Goal: Task Accomplishment & Management: Manage account settings

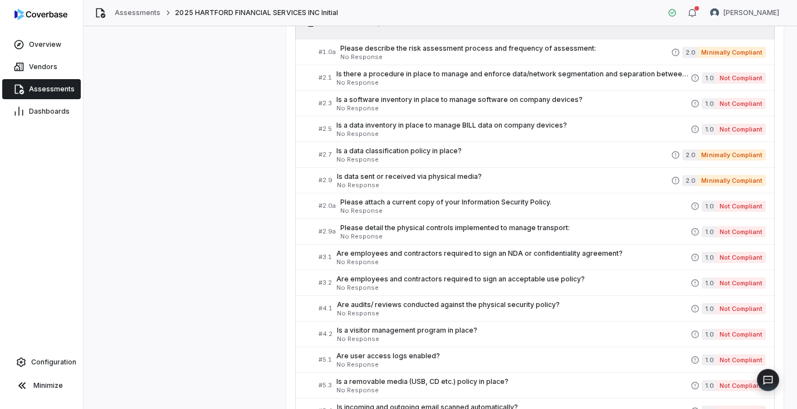
scroll to position [460, 0]
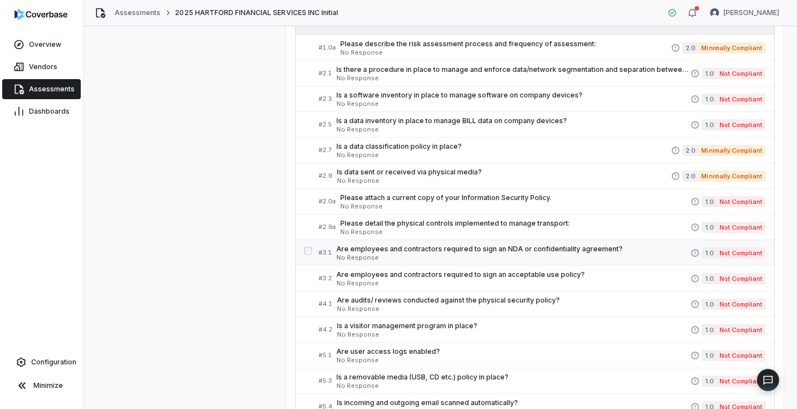
click at [414, 248] on span "Are employees and contractors required to sign an NDA or confidentiality agreem…" at bounding box center [513, 249] width 354 height 9
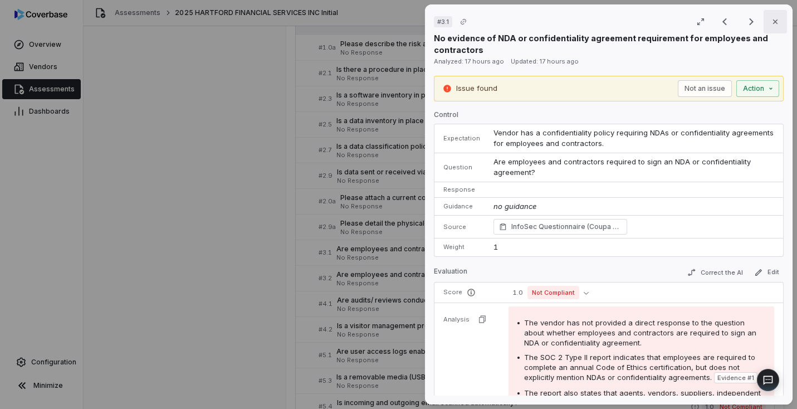
click at [772, 23] on icon "button" at bounding box center [775, 21] width 9 height 9
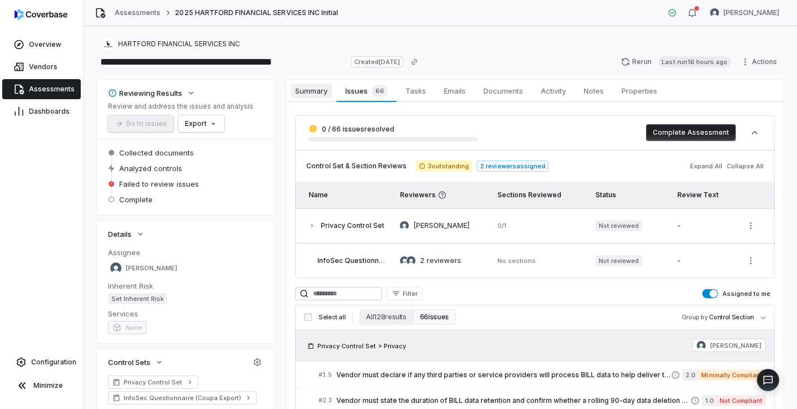
click at [316, 90] on span "Summary" at bounding box center [311, 91] width 41 height 14
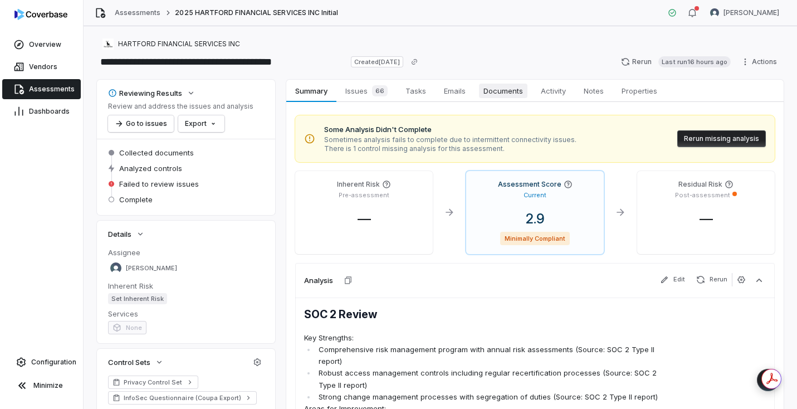
click at [502, 91] on span "Documents" at bounding box center [503, 91] width 48 height 14
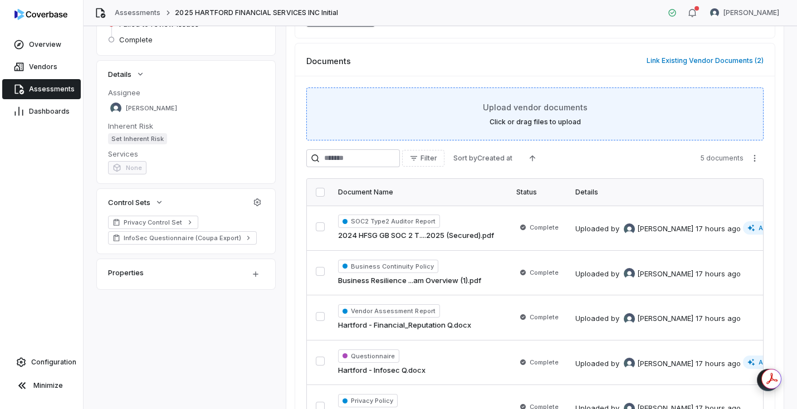
scroll to position [229, 0]
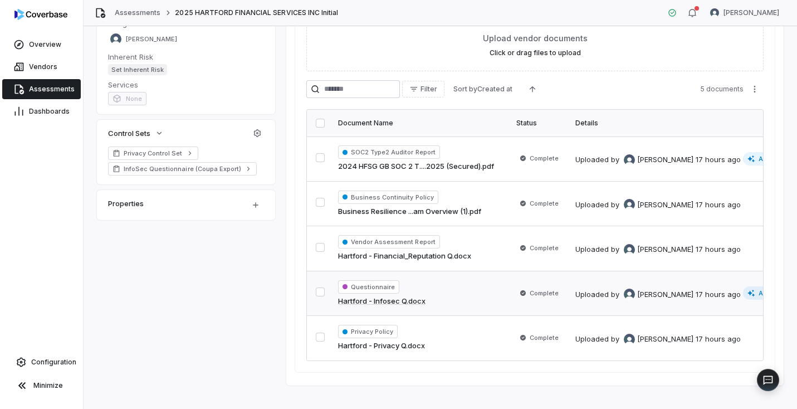
click at [748, 290] on span "Analysis available" at bounding box center [781, 292] width 77 height 13
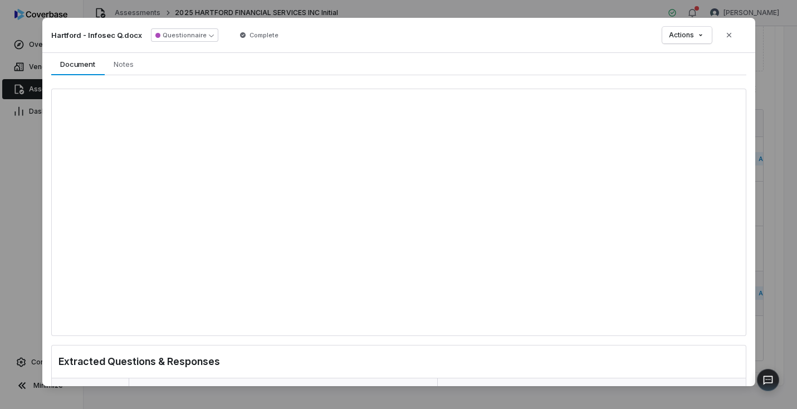
click at [770, 203] on div "Document Preview Hartford - Infosec Q.docx Questionnaire Complete Actions Close…" at bounding box center [398, 205] width 797 height 411
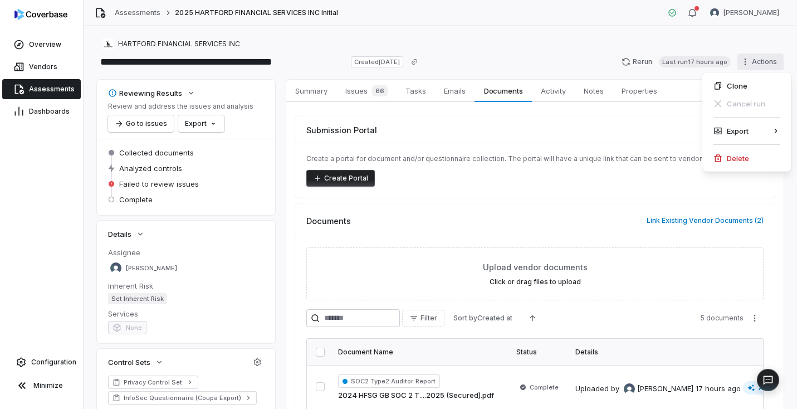
click at [746, 65] on html "**********" at bounding box center [398, 204] width 797 height 409
click at [243, 56] on html "**********" at bounding box center [398, 204] width 797 height 409
click at [176, 45] on span "HARTFORD FINANCIAL SERVICES INC" at bounding box center [179, 44] width 122 height 9
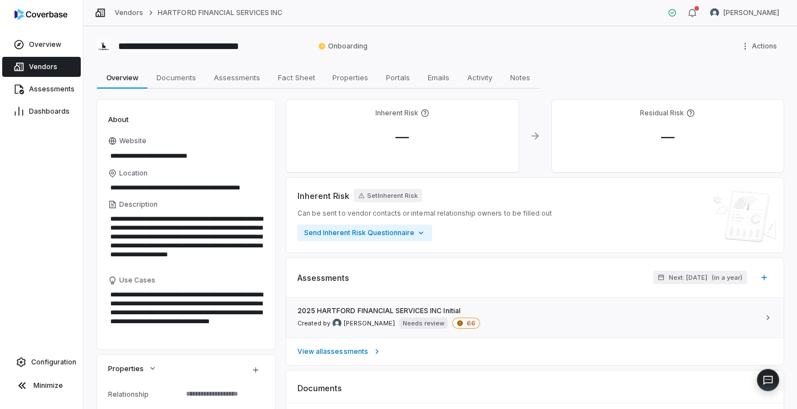
click at [764, 319] on icon at bounding box center [768, 317] width 9 height 9
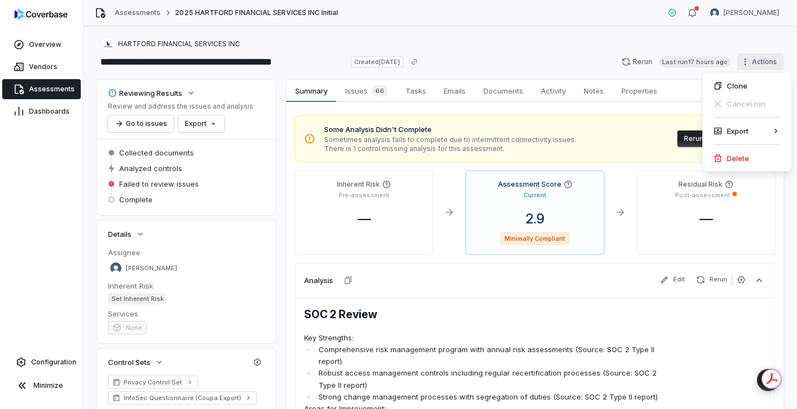
click at [748, 62] on html "**********" at bounding box center [398, 204] width 797 height 409
click at [745, 154] on div "Delete" at bounding box center [747, 158] width 80 height 18
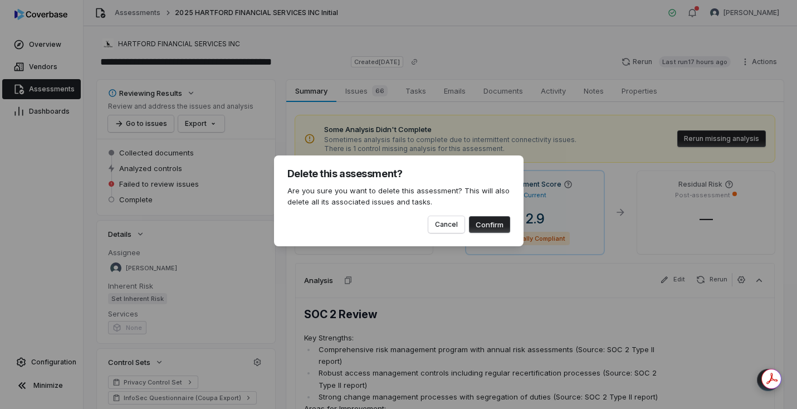
click at [490, 225] on button "Confirm" at bounding box center [489, 224] width 41 height 17
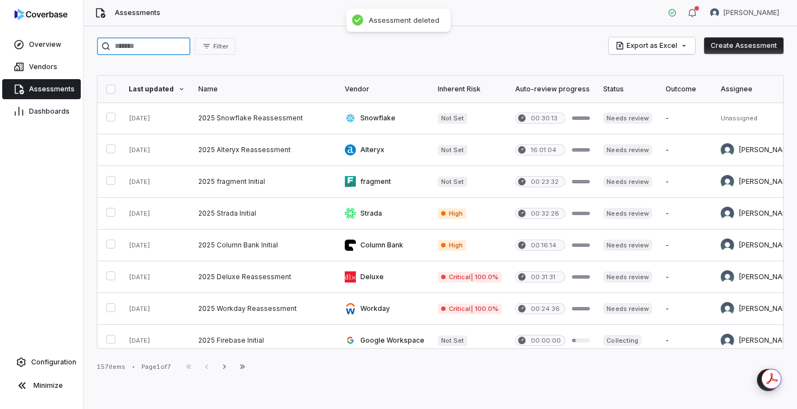
click at [138, 46] on input "search" at bounding box center [144, 46] width 94 height 18
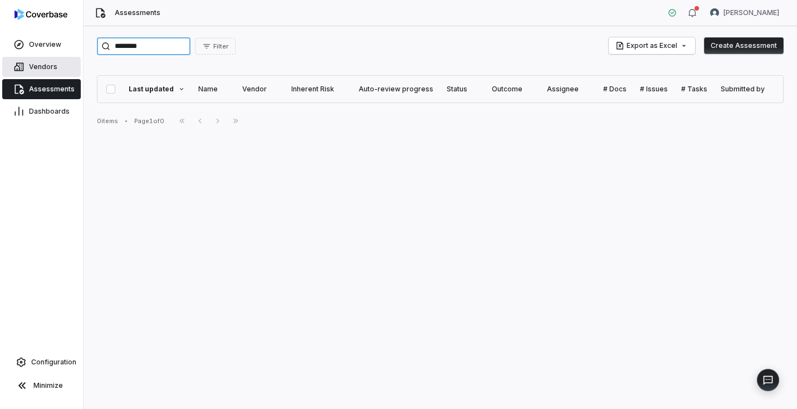
type input "********"
click at [60, 61] on link "Vendors" at bounding box center [41, 67] width 79 height 20
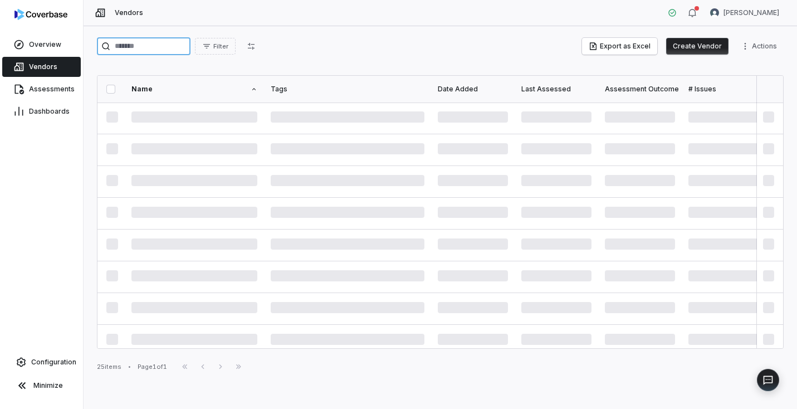
click at [141, 46] on input "search" at bounding box center [144, 46] width 94 height 18
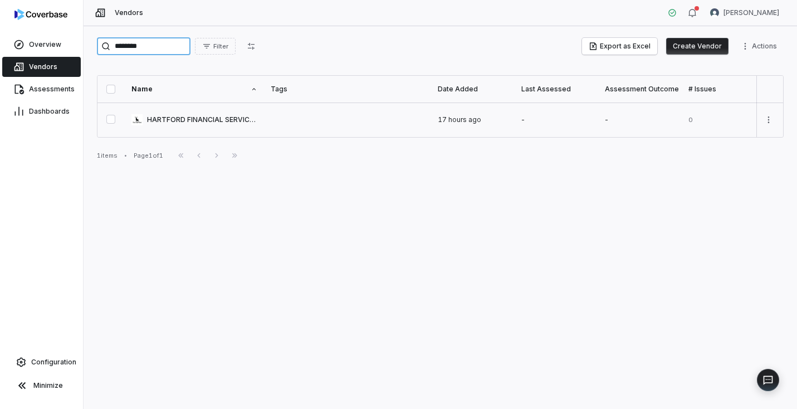
type input "********"
click at [180, 121] on link at bounding box center [194, 119] width 139 height 35
type textarea "*"
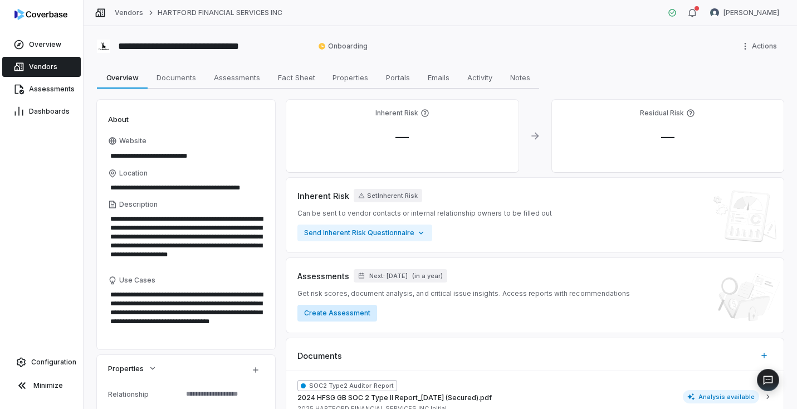
click at [355, 313] on button "Create Assessment" at bounding box center [337, 313] width 80 height 17
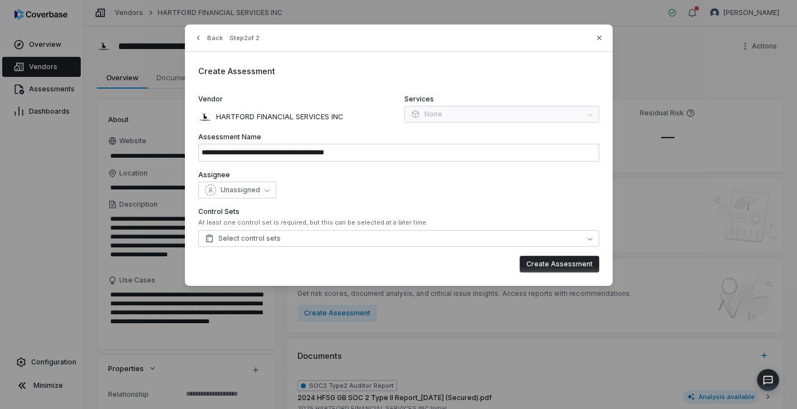
click at [511, 116] on div "Services None" at bounding box center [501, 109] width 195 height 29
click at [257, 189] on span "Unassigned" at bounding box center [241, 189] width 40 height 9
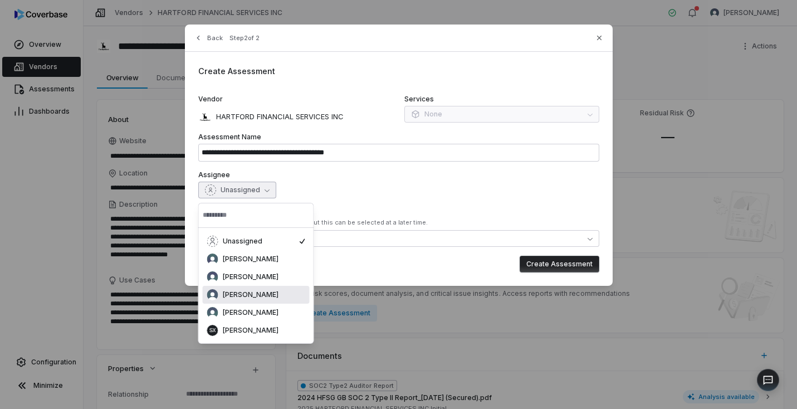
click at [263, 291] on span "[PERSON_NAME]" at bounding box center [251, 294] width 56 height 9
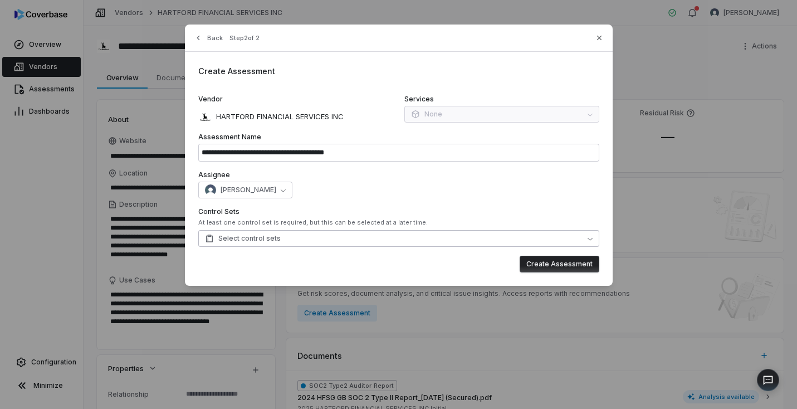
click at [351, 246] on button "Select control sets" at bounding box center [398, 238] width 401 height 17
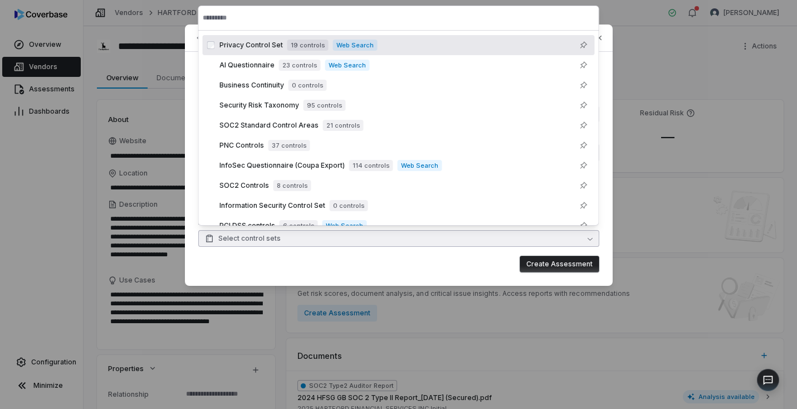
click at [374, 47] on div "Privacy Control Set 19 controls Web Search" at bounding box center [404, 44] width 371 height 13
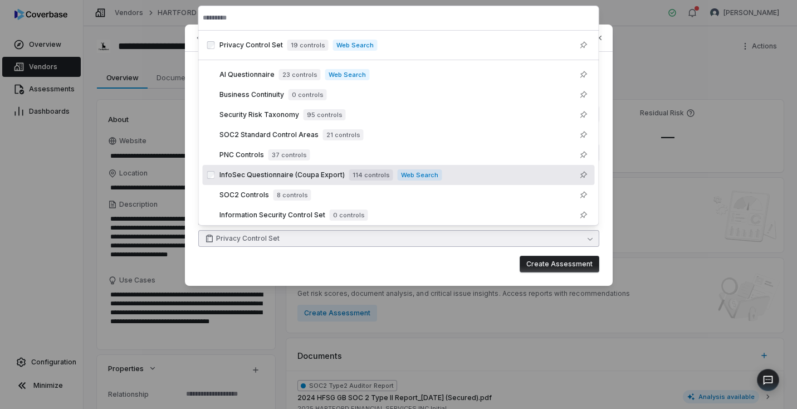
click at [431, 173] on span "Web Search" at bounding box center [420, 174] width 44 height 11
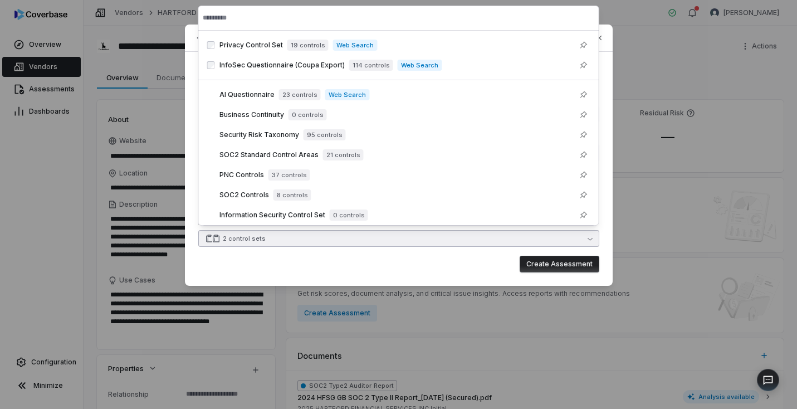
click at [485, 260] on div "Create Assessment" at bounding box center [398, 264] width 401 height 17
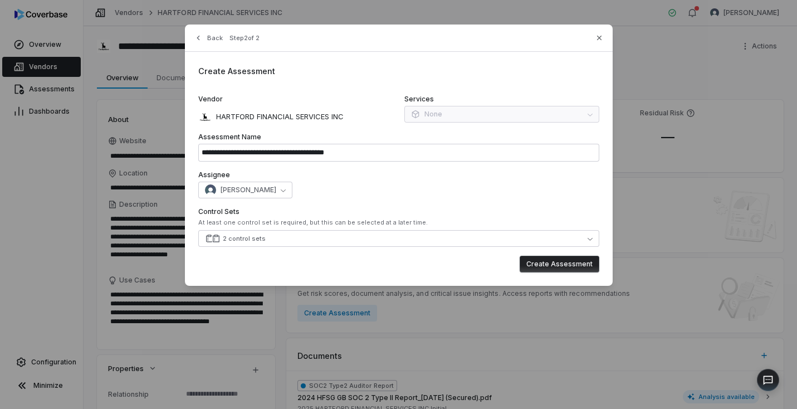
click at [561, 266] on button "Create Assessment" at bounding box center [560, 264] width 80 height 17
type input "**********"
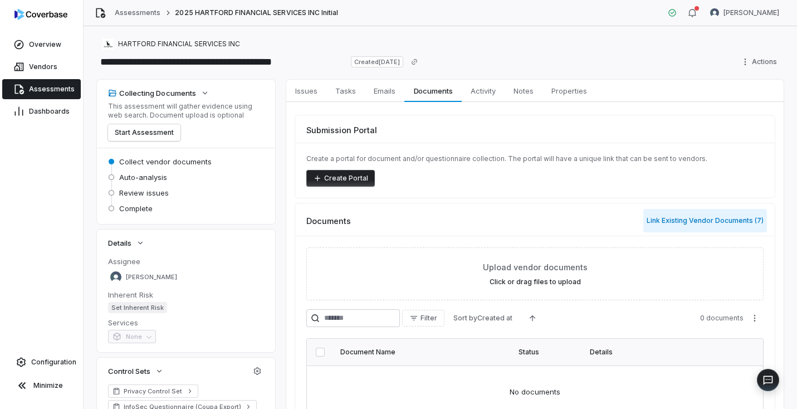
click at [704, 222] on button "Link Existing Vendor Documents ( 7 )" at bounding box center [705, 220] width 124 height 23
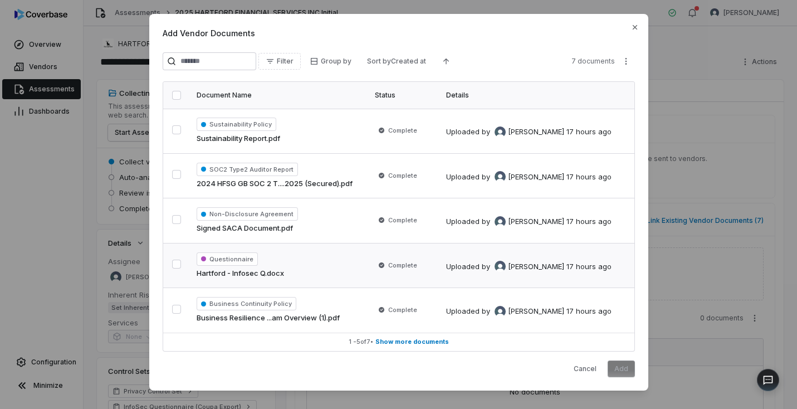
scroll to position [9, 0]
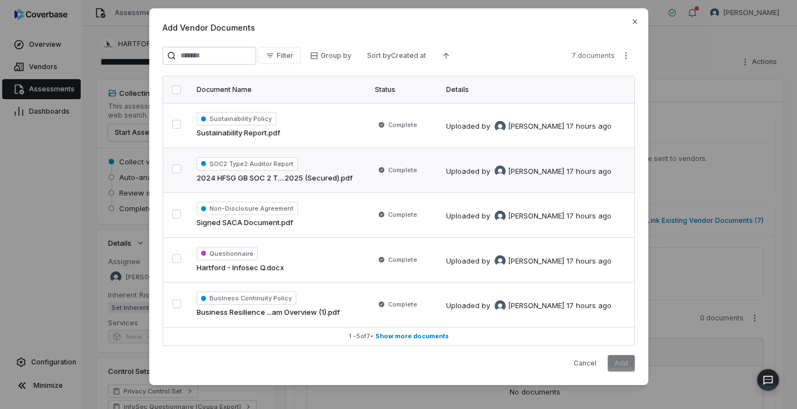
click at [172, 168] on button "button" at bounding box center [176, 168] width 9 height 9
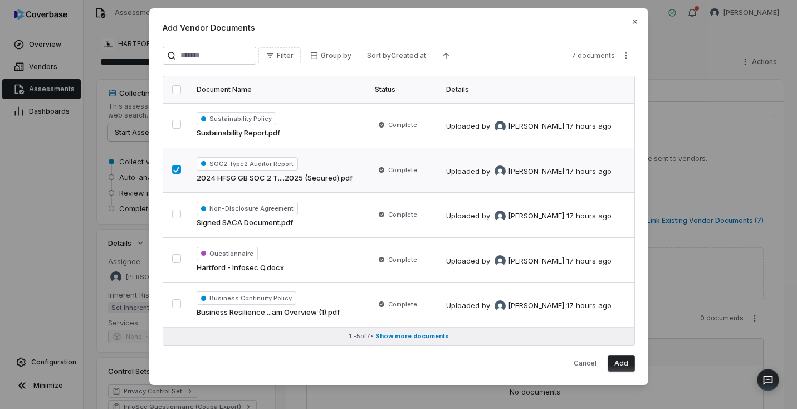
click at [407, 335] on span "Show more documents" at bounding box center [412, 336] width 74 height 8
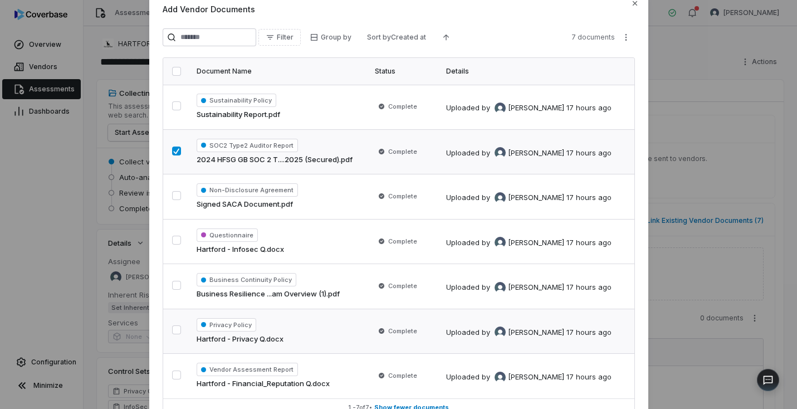
scroll to position [99, 0]
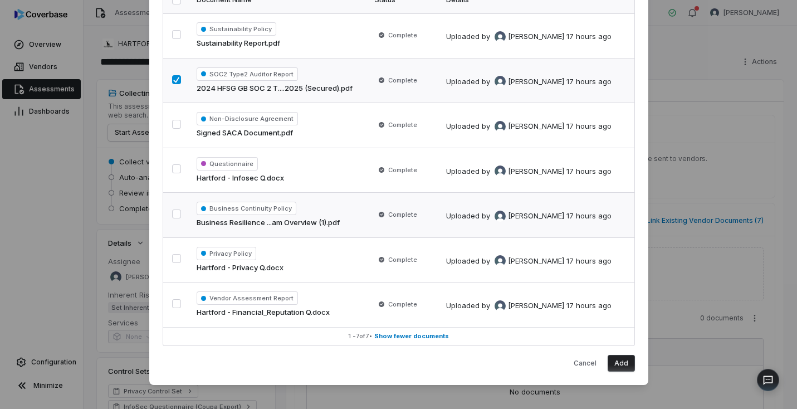
click at [172, 216] on button "button" at bounding box center [176, 213] width 9 height 9
click at [177, 36] on button "button" at bounding box center [176, 34] width 9 height 9
click at [622, 362] on button "Add" at bounding box center [621, 363] width 27 height 17
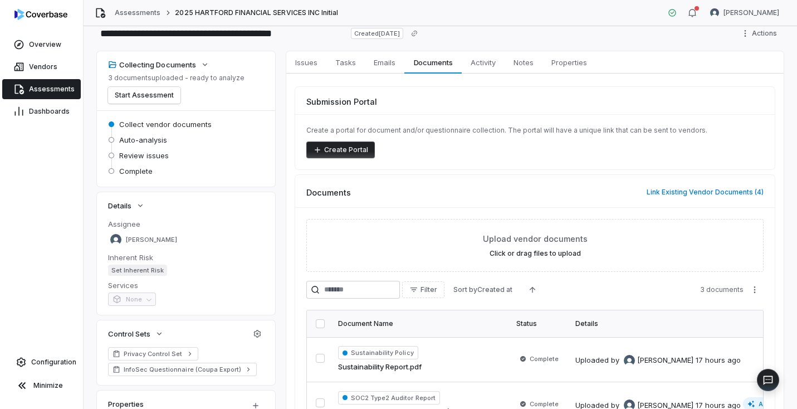
scroll to position [11, 0]
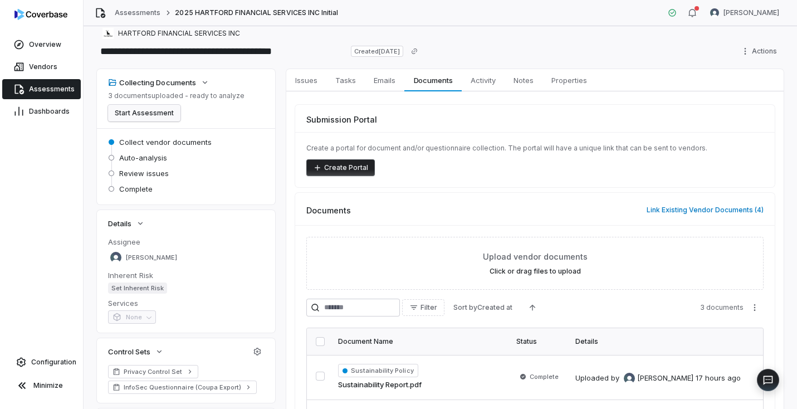
click at [142, 111] on button "Start Assessment" at bounding box center [144, 113] width 72 height 17
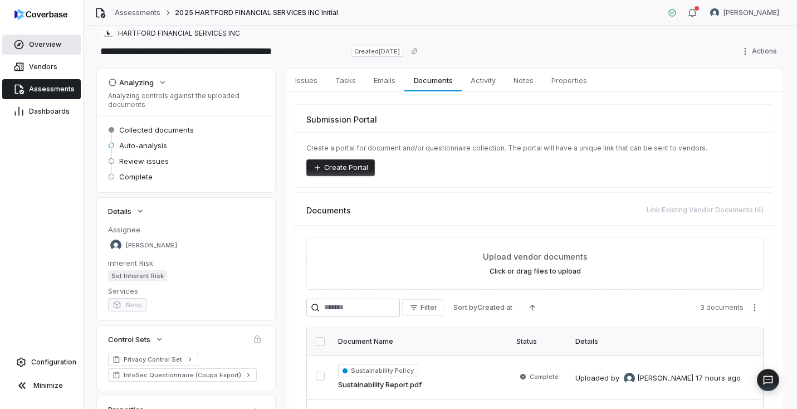
click at [42, 42] on span "Overview" at bounding box center [45, 44] width 32 height 9
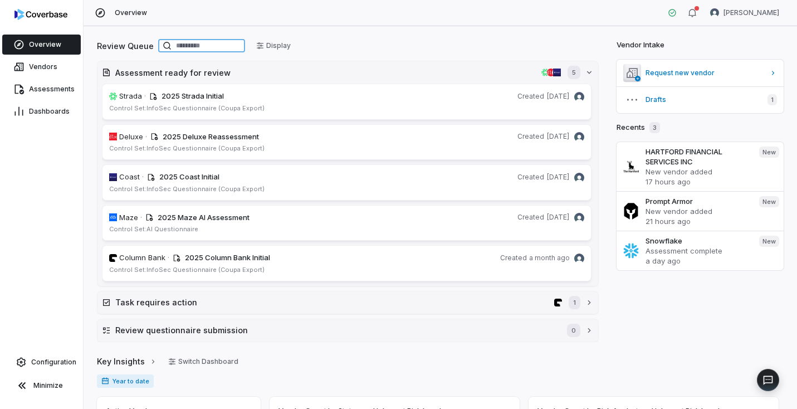
click at [202, 46] on input at bounding box center [201, 45] width 87 height 13
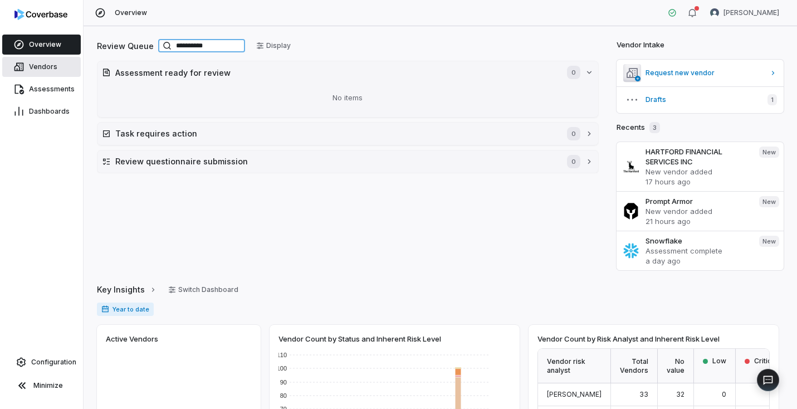
type input "**********"
click at [50, 69] on span "Vendors" at bounding box center [43, 66] width 28 height 9
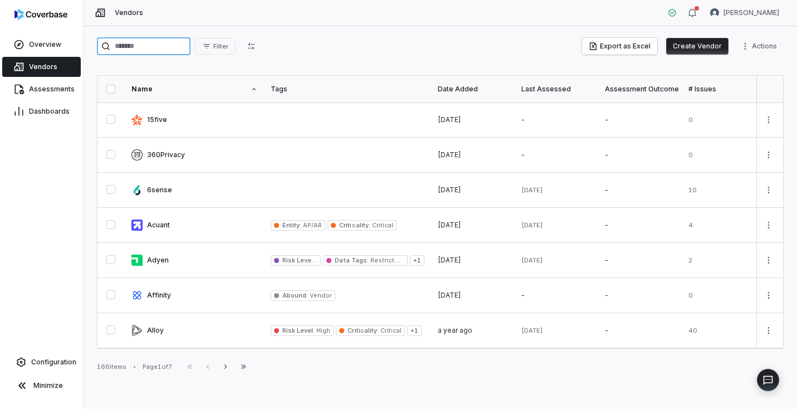
click at [177, 50] on input "search" at bounding box center [144, 46] width 94 height 18
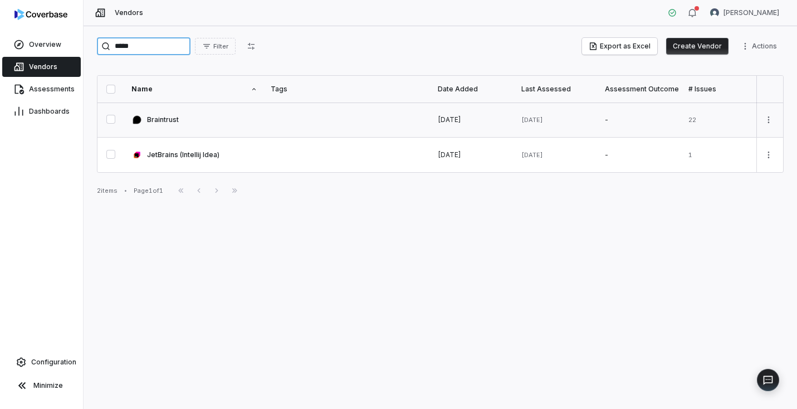
type input "*****"
click at [141, 118] on link at bounding box center [194, 119] width 139 height 35
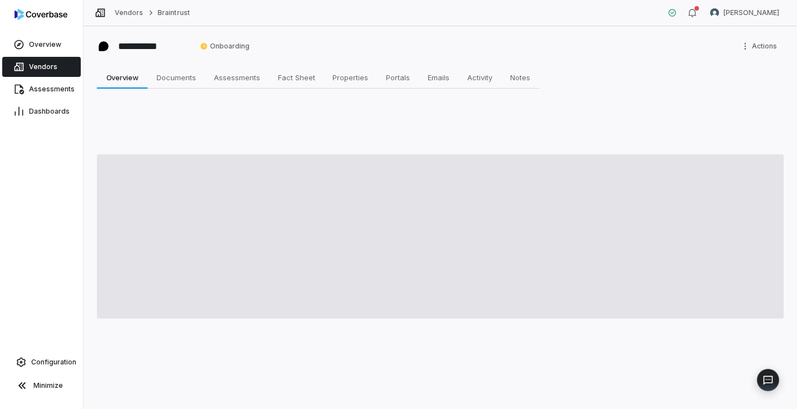
type textarea "*"
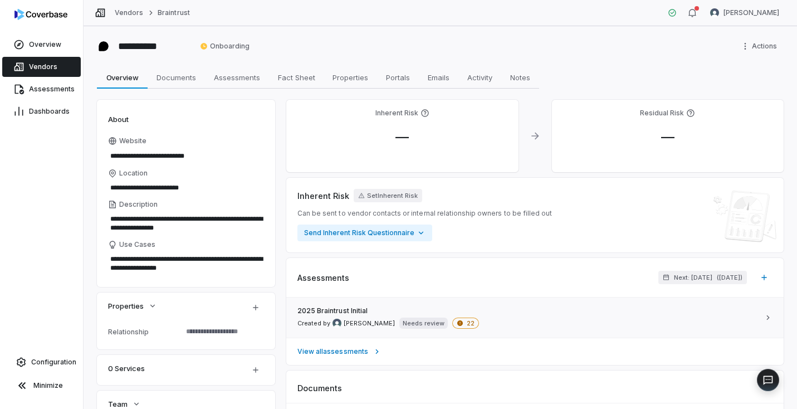
click at [559, 313] on div "2025 Braintrust Initial Created by Hammed Bakare Needs review 22" at bounding box center [528, 317] width 462 height 22
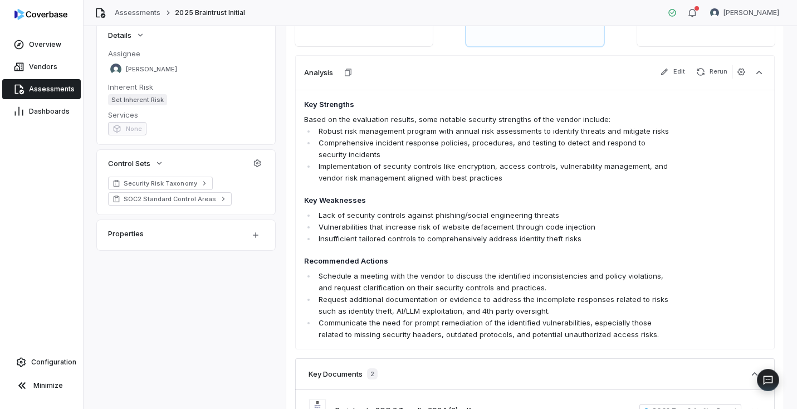
scroll to position [104, 0]
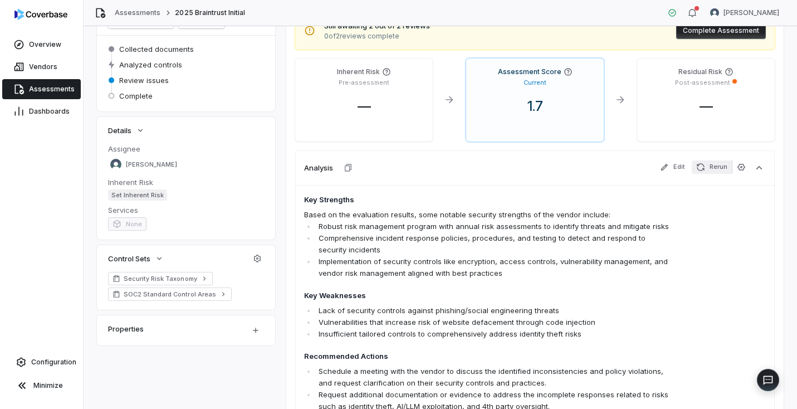
click at [715, 166] on button "Rerun" at bounding box center [712, 166] width 40 height 13
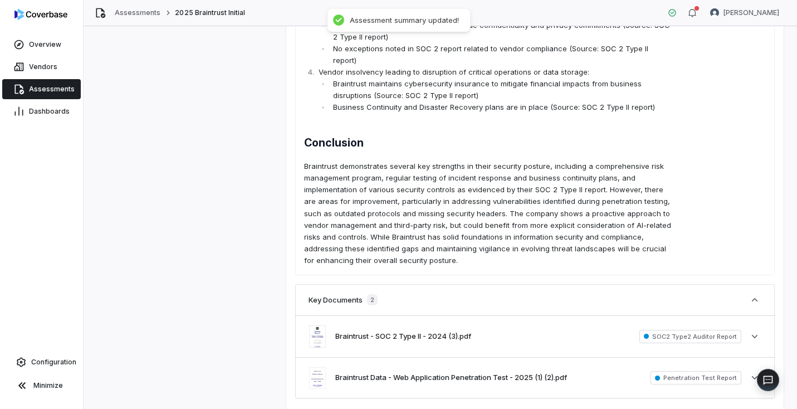
scroll to position [1440, 0]
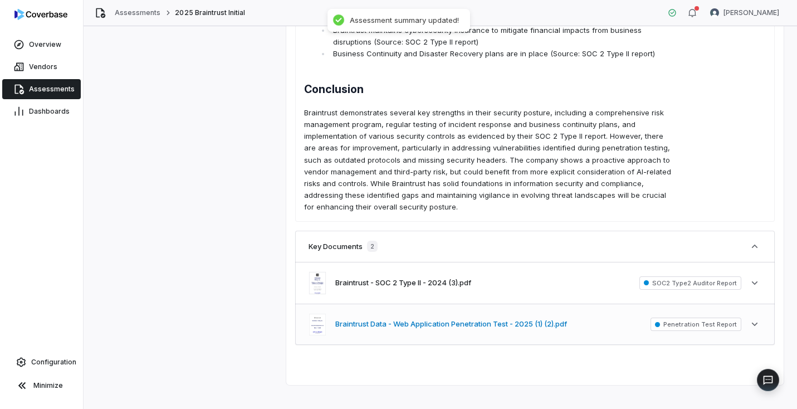
click at [402, 319] on button "Braintrust Data - Web Application Penetration Test - 2025 (1) (2).pdf" at bounding box center [451, 324] width 232 height 11
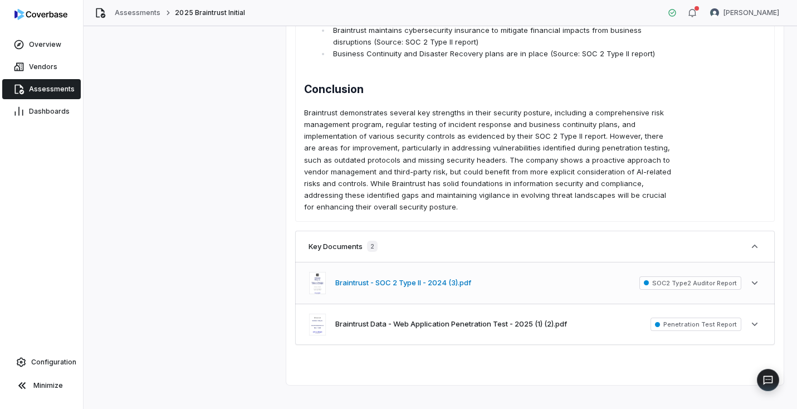
click at [419, 277] on button "Braintrust - SOC 2 Type II - 2024 (3).pdf" at bounding box center [403, 282] width 136 height 11
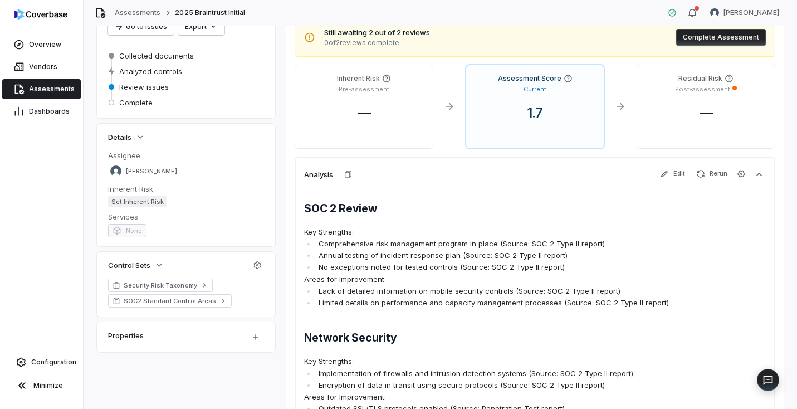
scroll to position [0, 0]
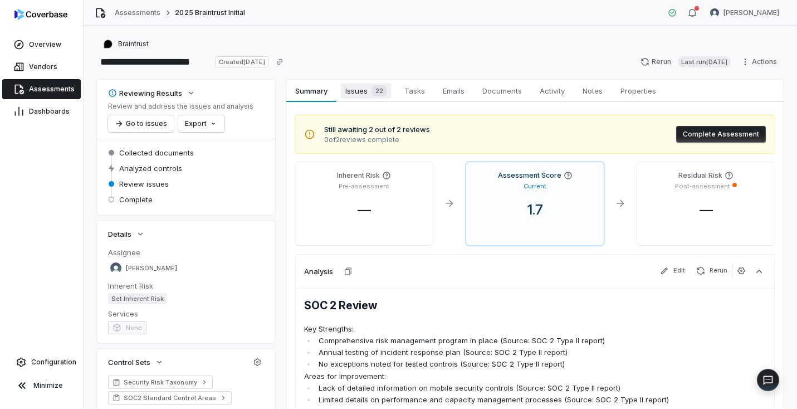
click at [357, 95] on span "Issues 22" at bounding box center [366, 91] width 50 height 16
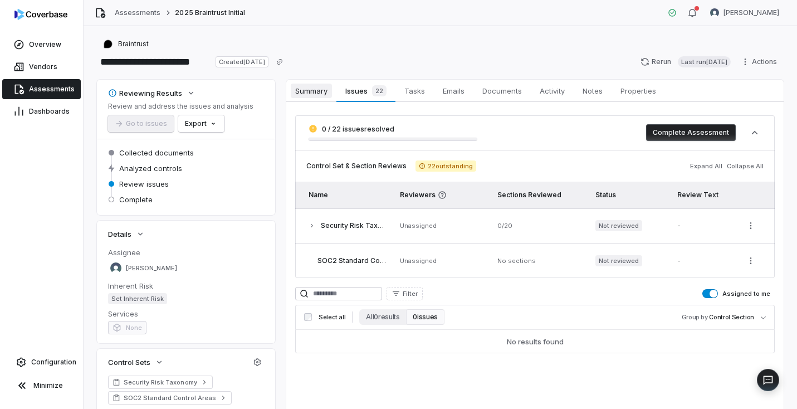
click at [306, 91] on span "Summary" at bounding box center [311, 91] width 41 height 14
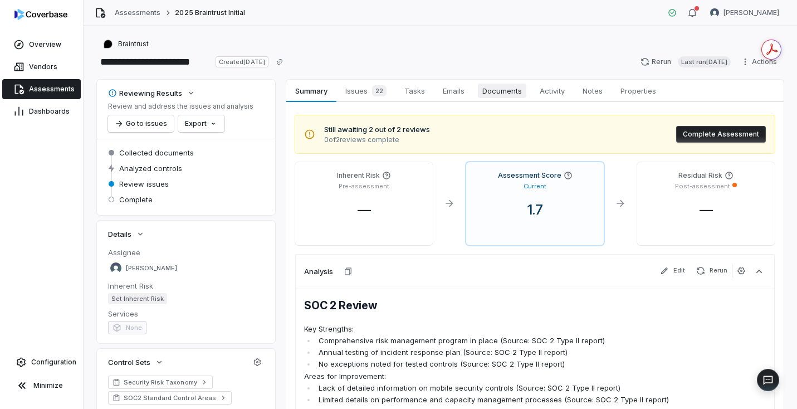
click at [499, 91] on span "Documents" at bounding box center [502, 91] width 48 height 14
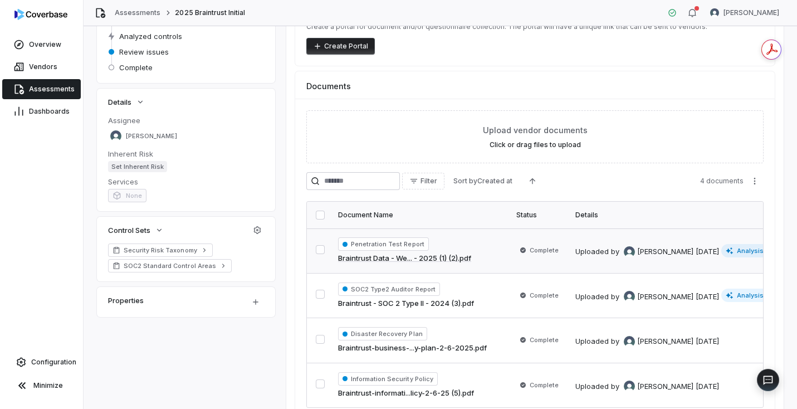
scroll to position [197, 0]
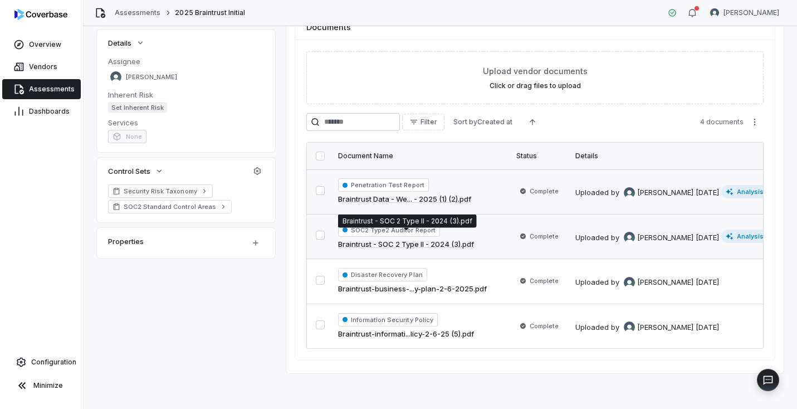
click at [444, 239] on link "Braintrust - SOC 2 Type II - 2024 (3).pdf" at bounding box center [406, 244] width 136 height 11
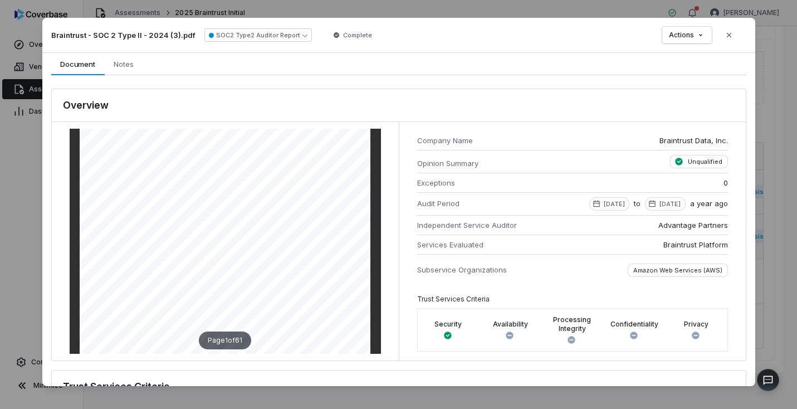
scroll to position [180, 0]
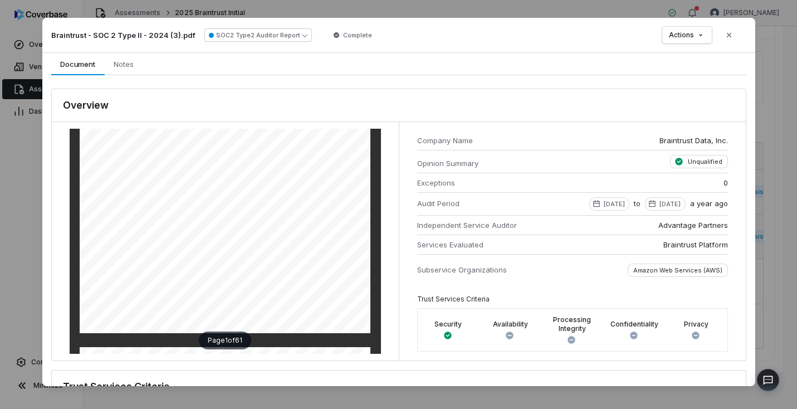
click at [725, 30] on button "Close" at bounding box center [728, 34] width 23 height 23
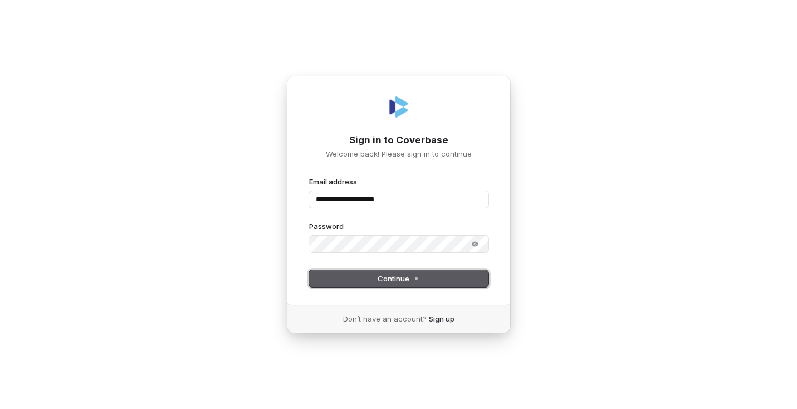
click at [385, 280] on span "Continue" at bounding box center [399, 279] width 42 height 10
type input "**********"
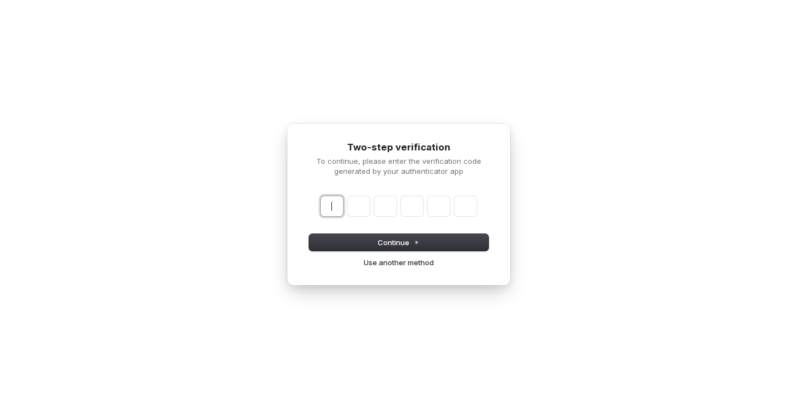
click at [340, 207] on input "Enter verification code" at bounding box center [410, 206] width 178 height 20
type input "******"
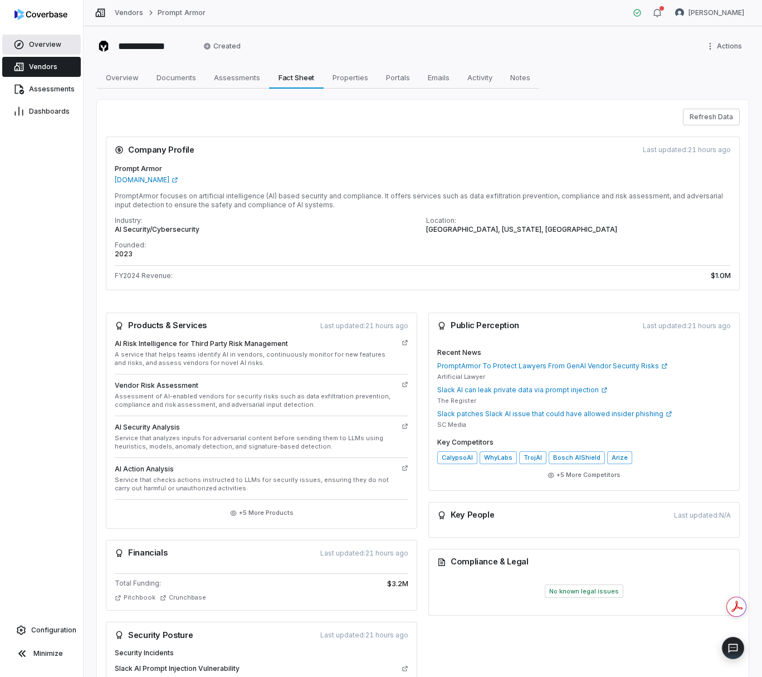
click at [37, 42] on span "Overview" at bounding box center [45, 44] width 32 height 9
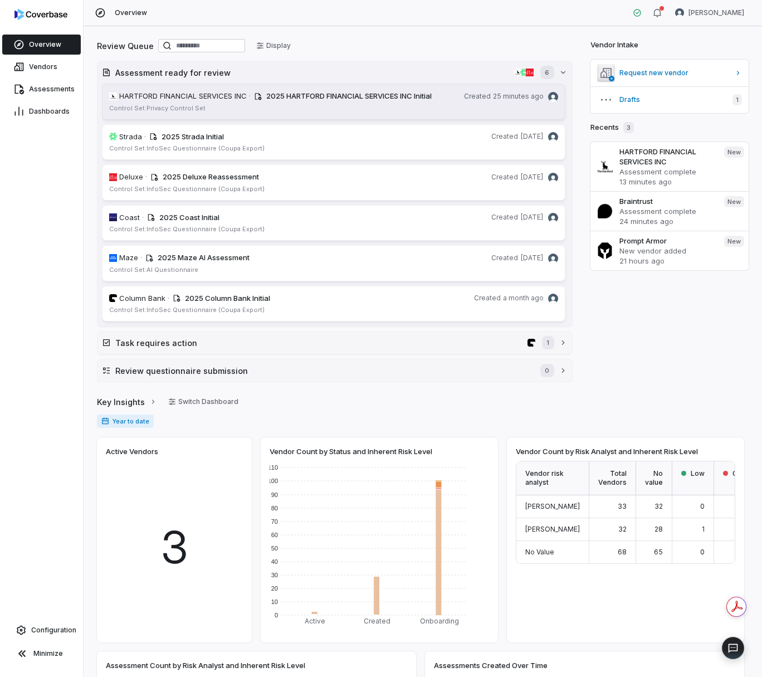
click at [192, 94] on span "HARTFORD FINANCIAL SERVICES INC" at bounding box center [183, 96] width 128 height 11
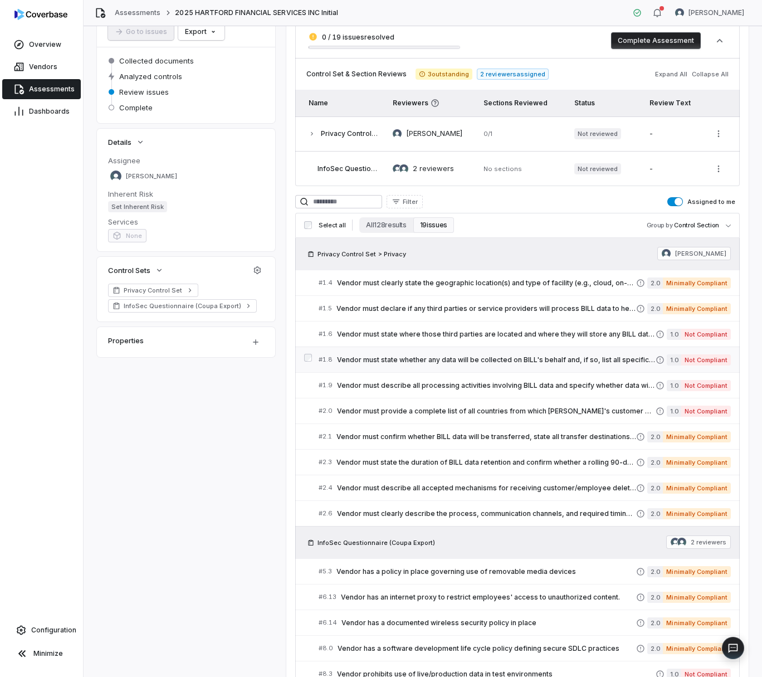
scroll to position [114, 0]
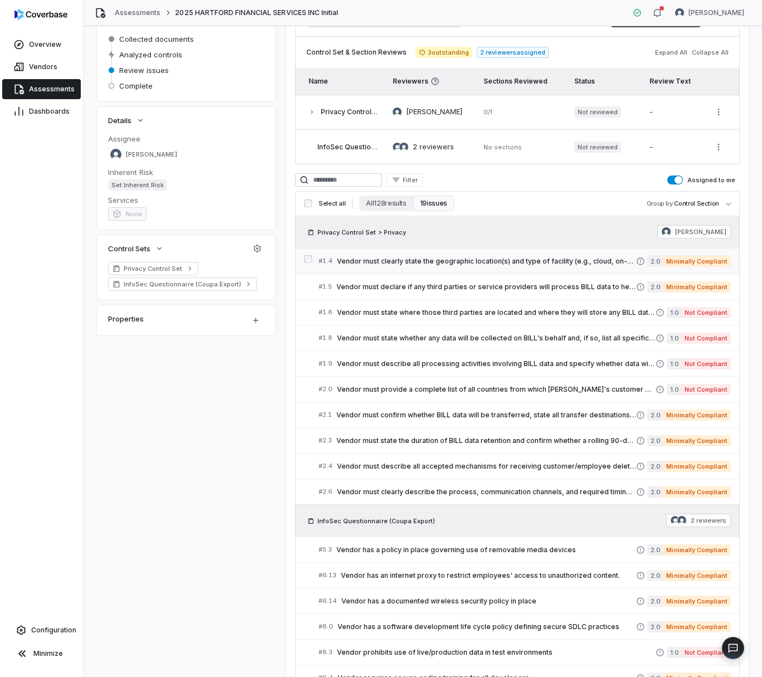
click at [515, 265] on span "Vendor must clearly state the geographic location(s) and type of facility (e.g.…" at bounding box center [486, 261] width 299 height 9
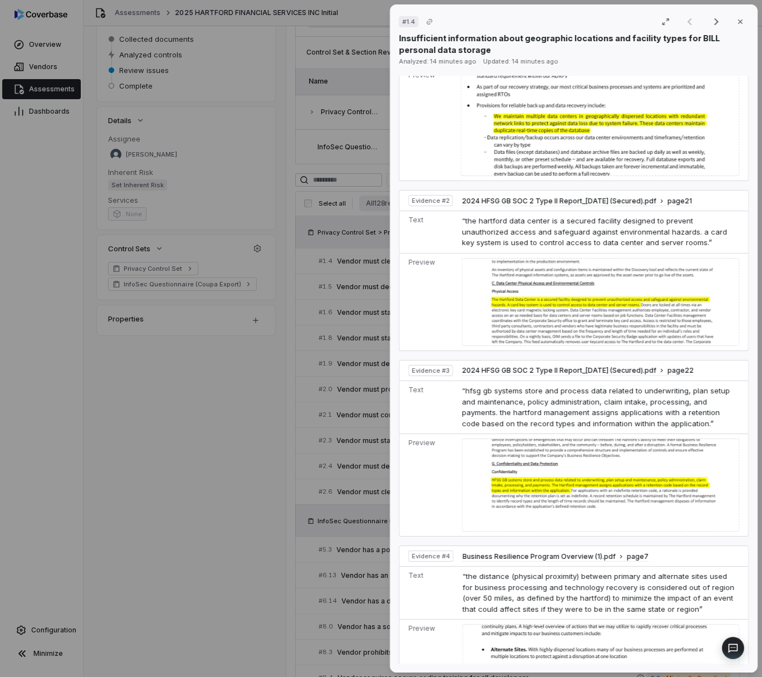
scroll to position [431, 0]
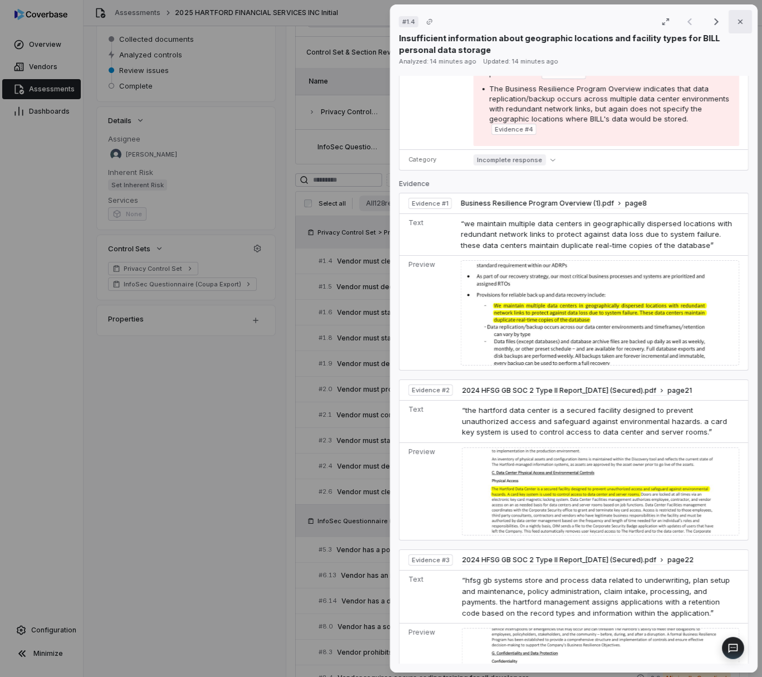
click at [736, 25] on icon "button" at bounding box center [740, 21] width 9 height 9
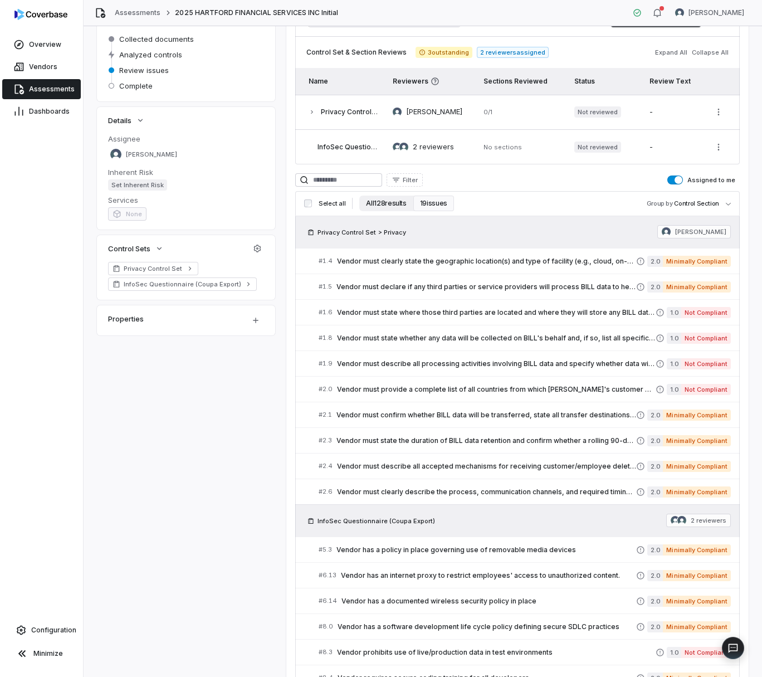
click at [384, 203] on button "All 128 results" at bounding box center [385, 204] width 53 height 16
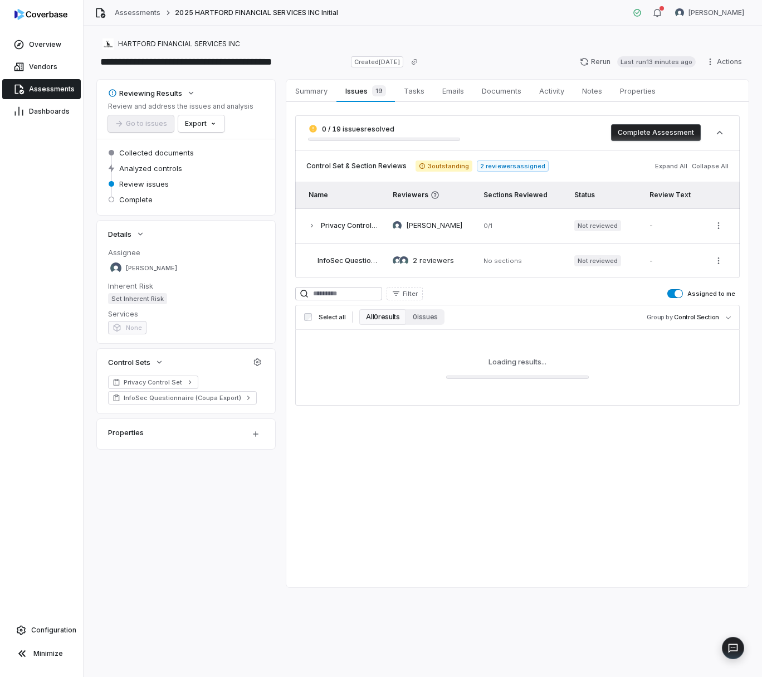
click at [356, 225] on span "Privacy Control Set" at bounding box center [353, 225] width 64 height 8
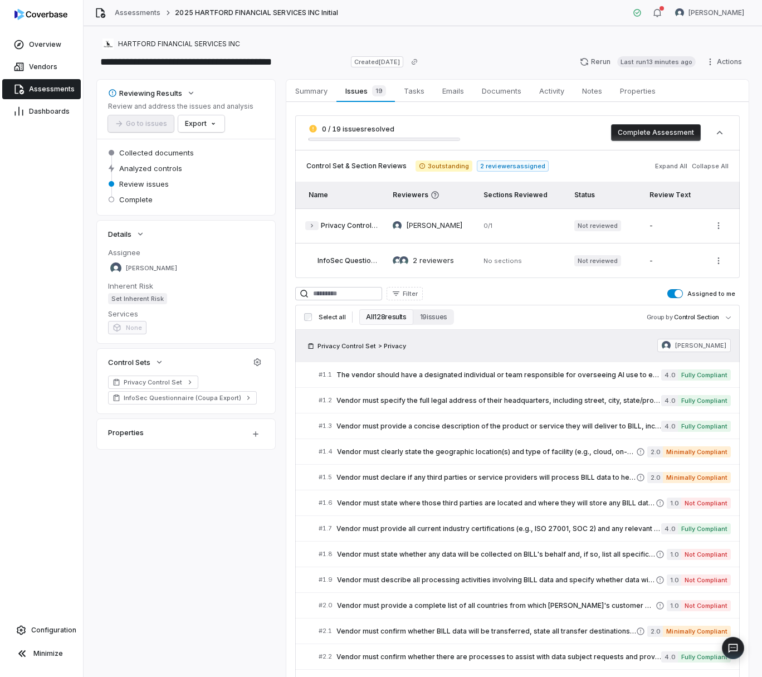
click at [313, 227] on icon "button" at bounding box center [312, 225] width 7 height 7
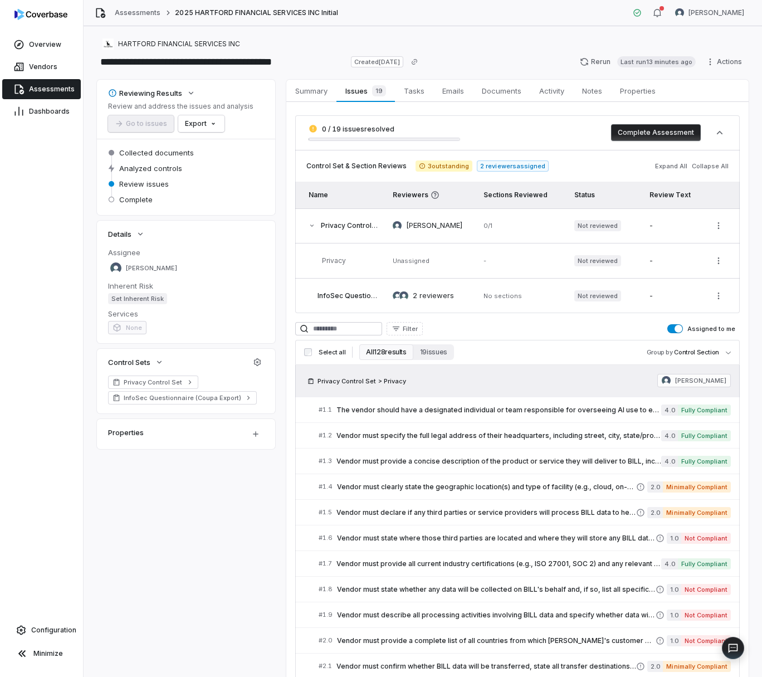
click at [351, 226] on span "Privacy Control Set" at bounding box center [353, 225] width 64 height 8
click at [311, 223] on icon "button" at bounding box center [312, 225] width 7 height 7
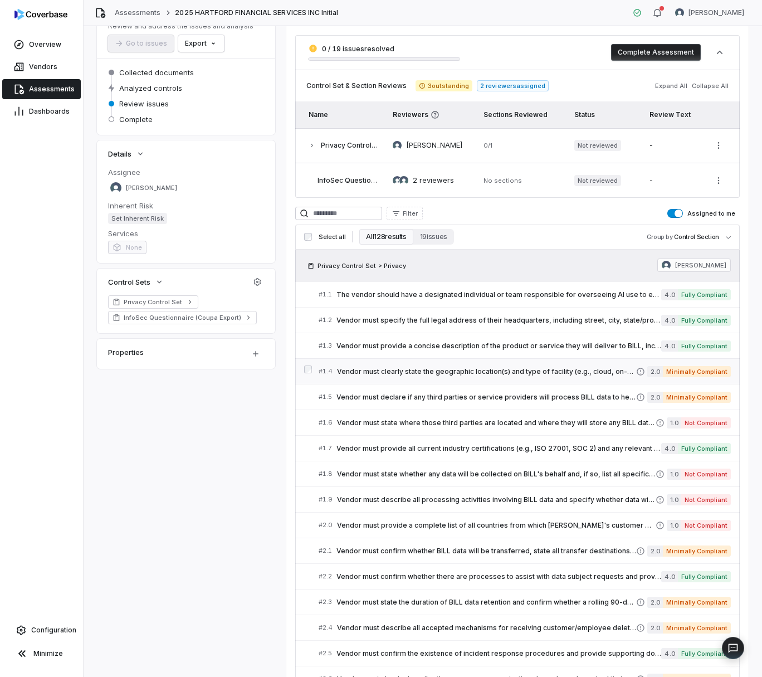
scroll to position [335, 0]
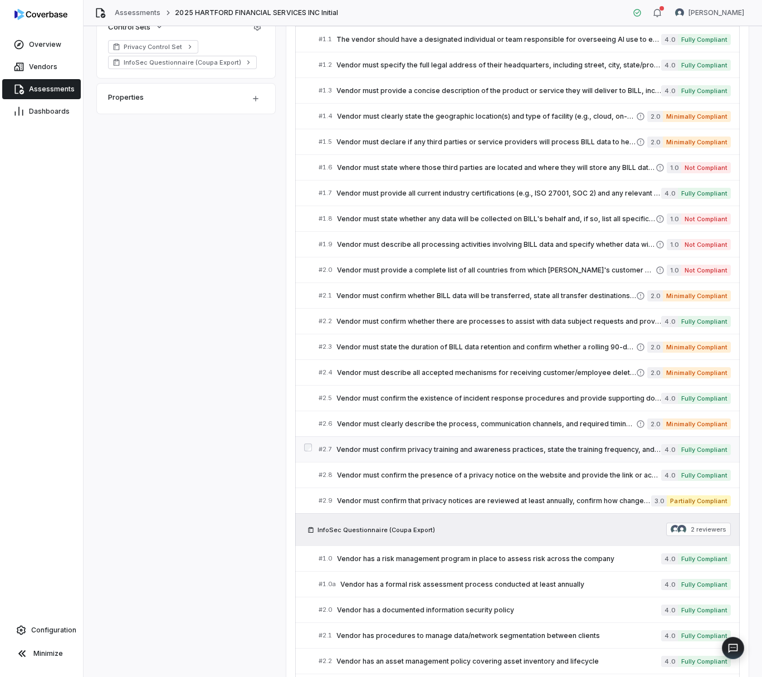
click at [556, 452] on span "Vendor must confirm privacy training and awareness practices, state the trainin…" at bounding box center [498, 449] width 325 height 9
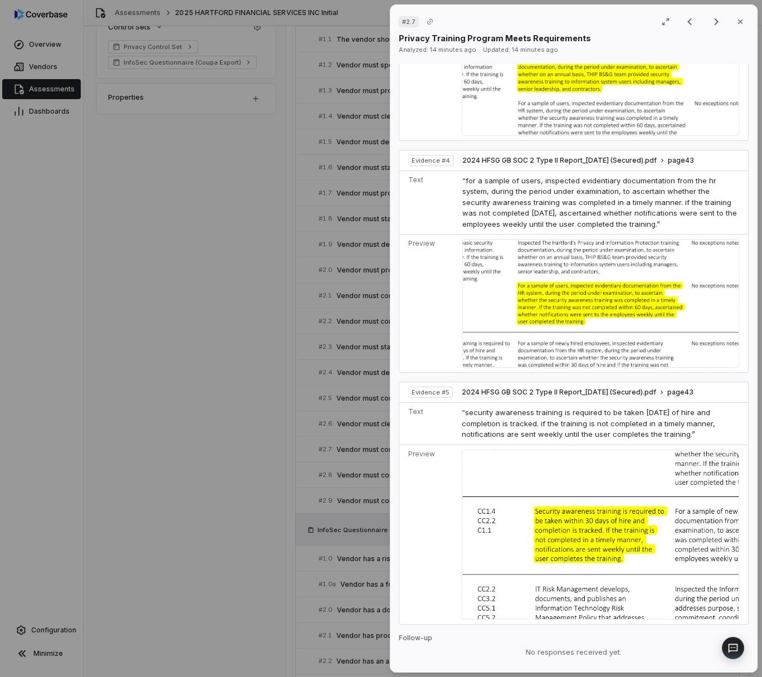
scroll to position [1226, 0]
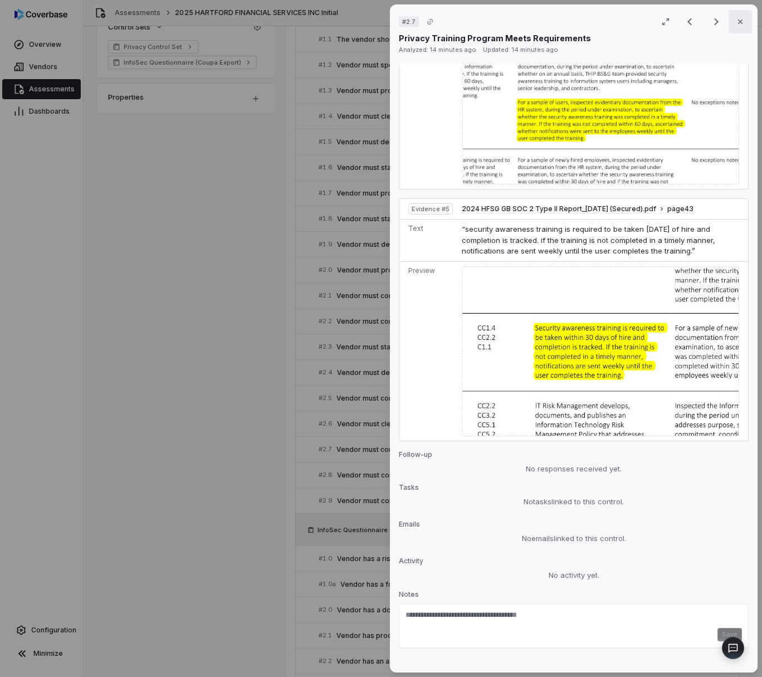
click at [736, 23] on icon "button" at bounding box center [740, 21] width 9 height 9
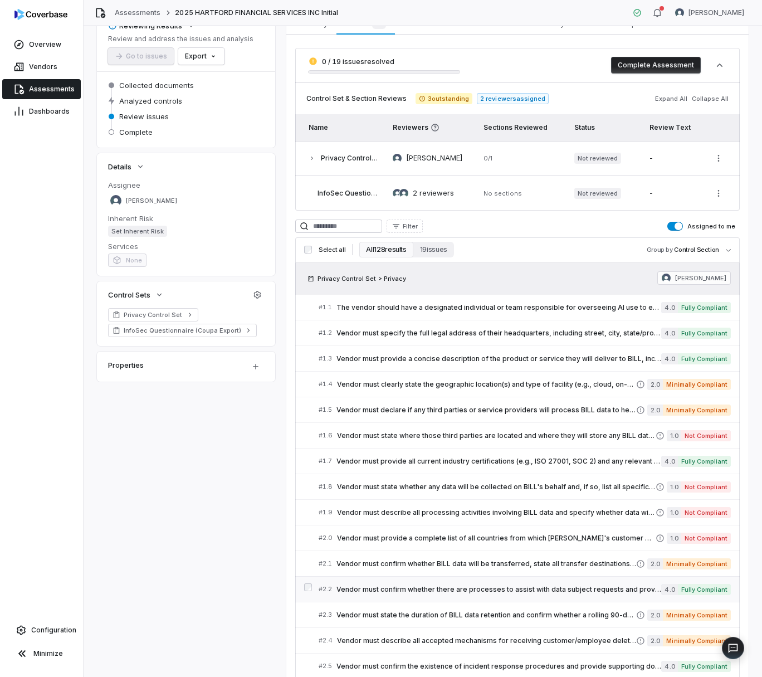
scroll to position [35, 0]
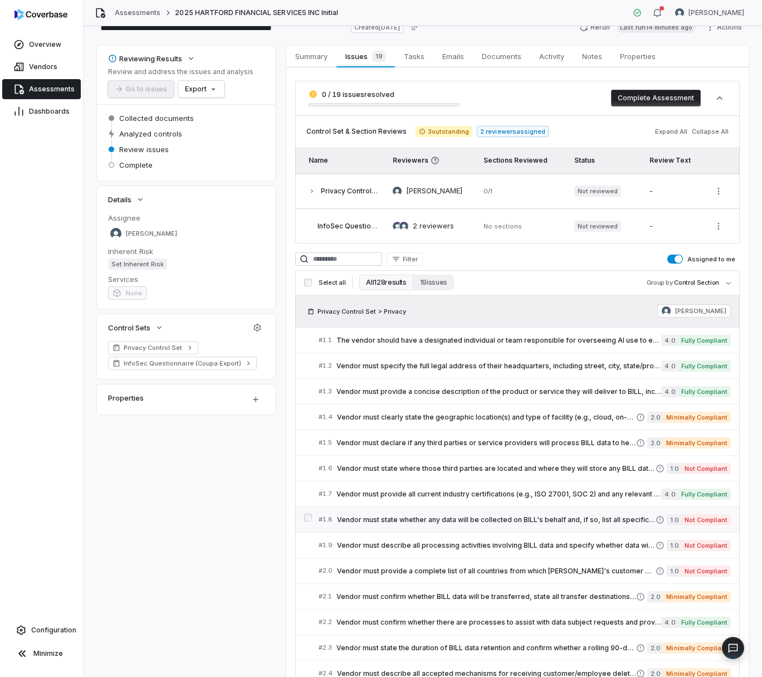
click at [450, 519] on span "Vendor must state whether any data will be collected on BILL's behalf and, if s…" at bounding box center [496, 519] width 319 height 9
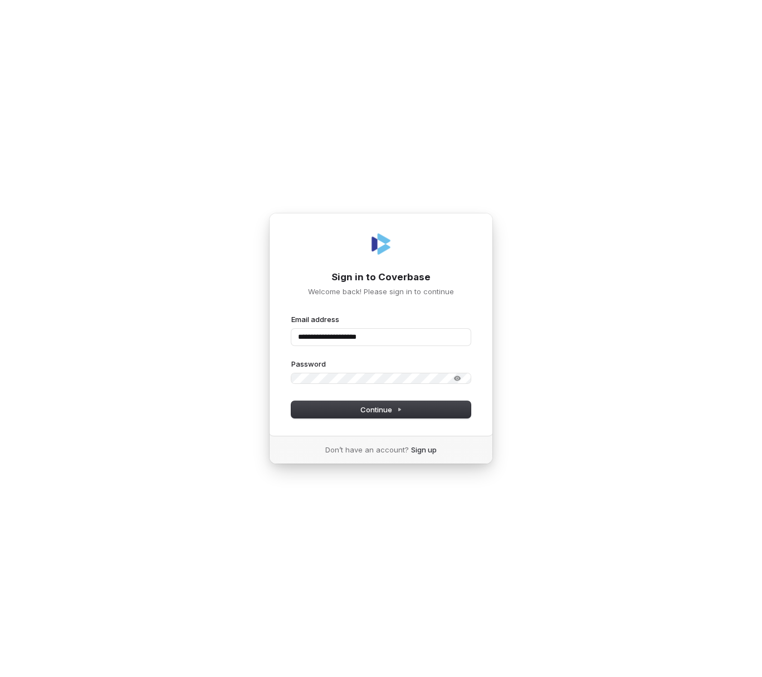
type input "**********"
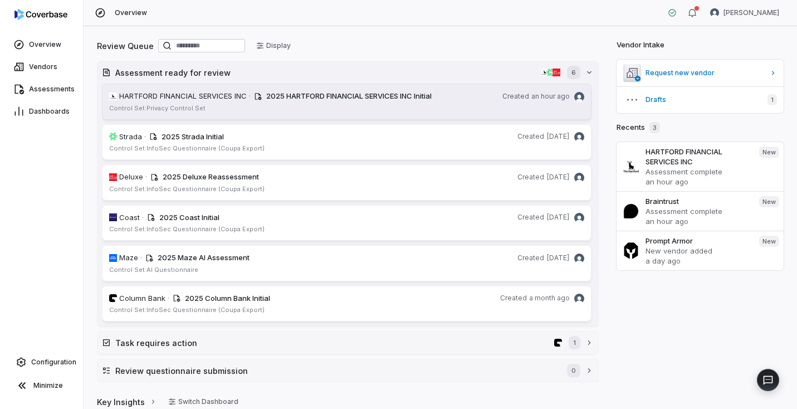
click at [310, 101] on div "2025 HARTFORD FINANCIAL SERVICES INC Initial" at bounding box center [382, 96] width 232 height 11
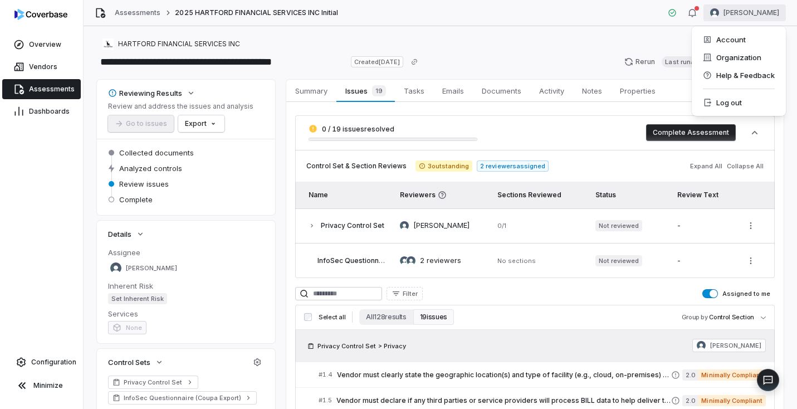
click at [749, 18] on html "**********" at bounding box center [398, 204] width 797 height 409
click at [748, 52] on div "Organization" at bounding box center [738, 57] width 85 height 18
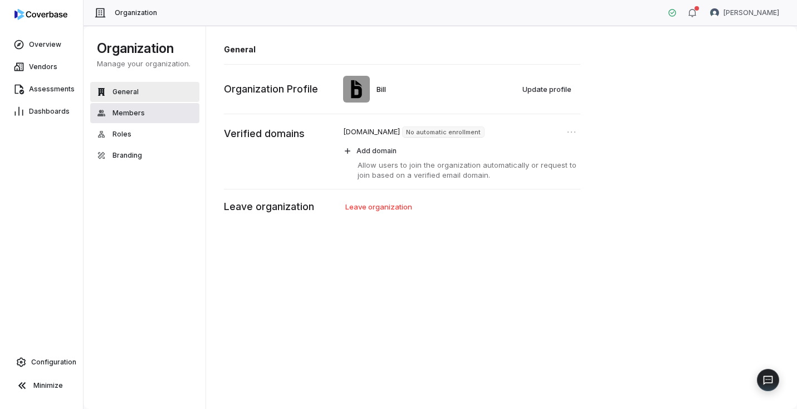
click at [132, 112] on span "Members" at bounding box center [129, 113] width 32 height 9
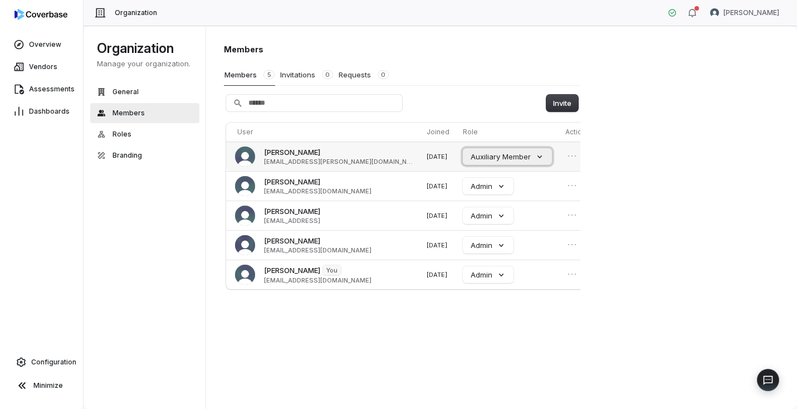
click at [500, 156] on button "Auxiliary Member" at bounding box center [507, 156] width 89 height 17
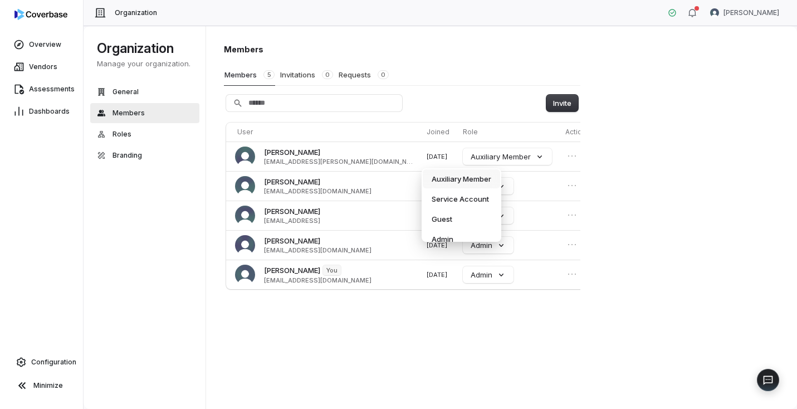
click at [660, 175] on div "Members Members 5 Invitations 0 Requests 0 Invite User Joined Role Actions [PER…" at bounding box center [502, 218] width 592 height 384
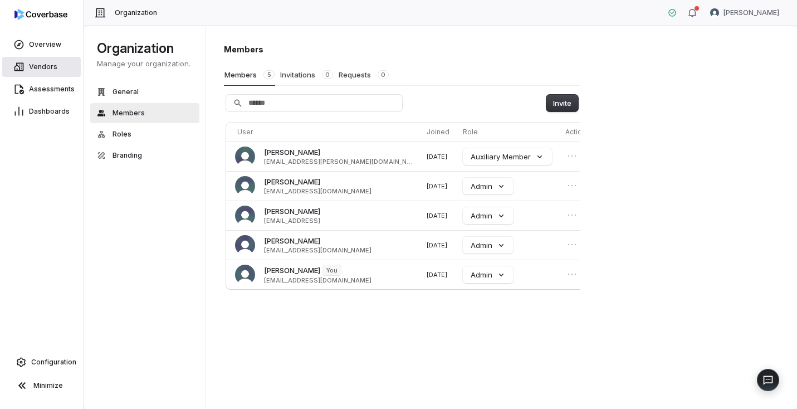
click at [50, 67] on span "Vendors" at bounding box center [43, 66] width 28 height 9
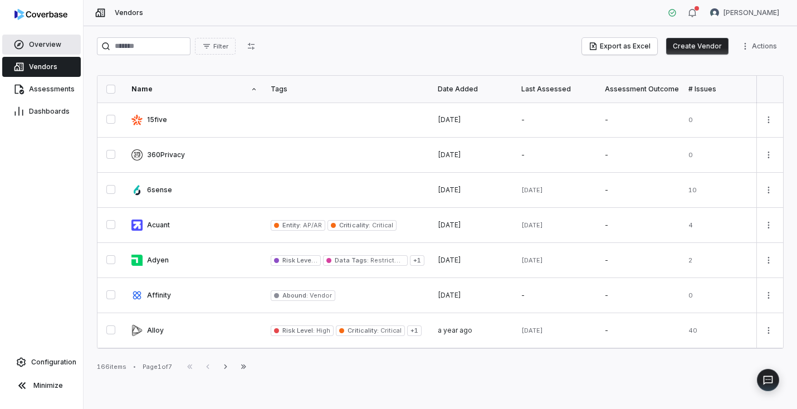
click at [46, 47] on span "Overview" at bounding box center [45, 44] width 32 height 9
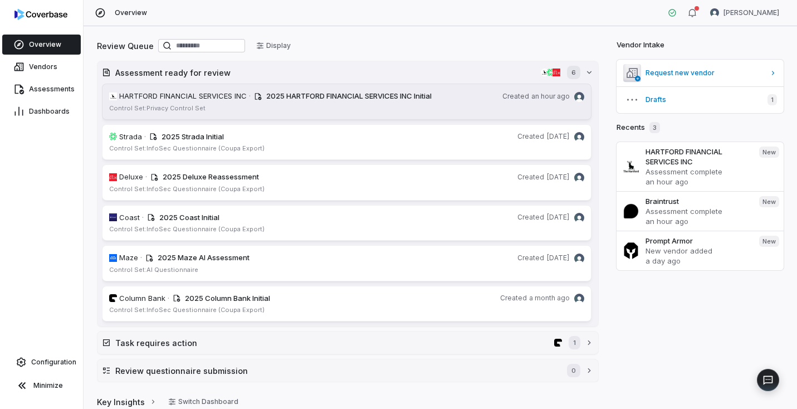
click at [378, 95] on span "2025 HARTFORD FINANCIAL SERVICES INC Initial" at bounding box center [348, 95] width 165 height 9
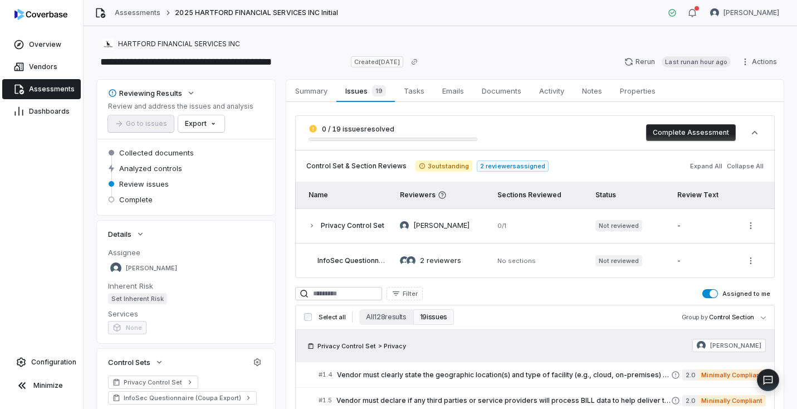
scroll to position [184, 0]
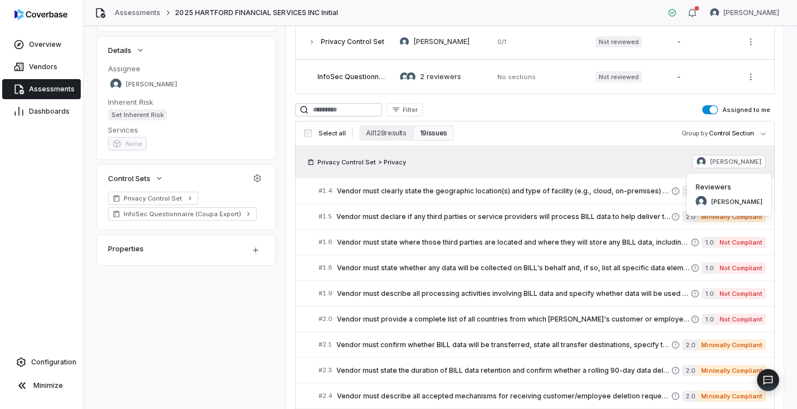
click at [377, 158] on span "Privacy Control Set > Privacy" at bounding box center [362, 162] width 89 height 9
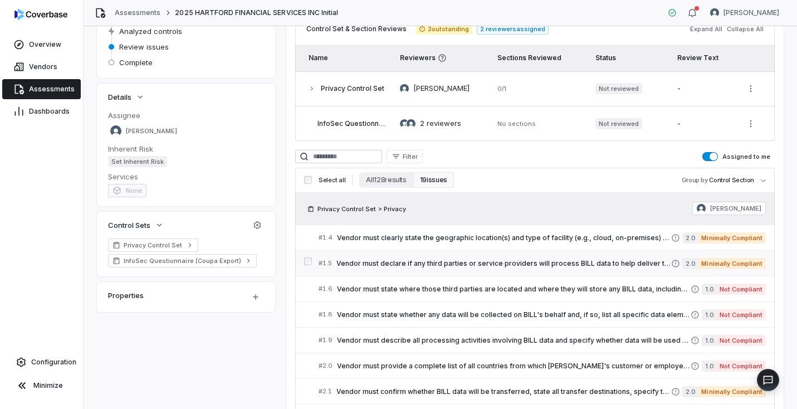
scroll to position [173, 0]
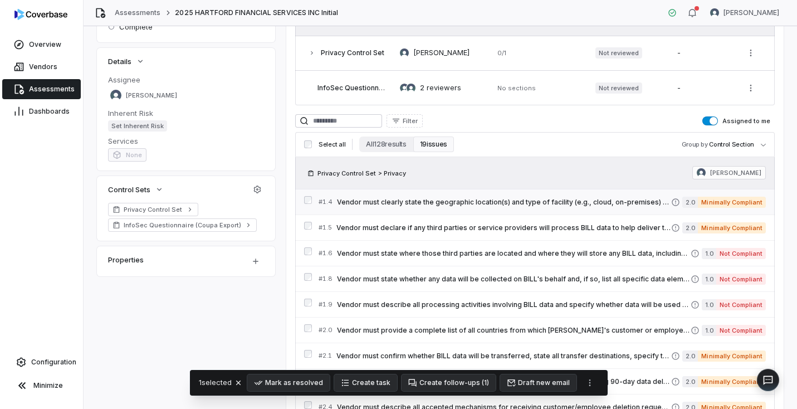
click at [304, 196] on div "# 1.4 Vendor must clearly state the geographic location(s) and type of facility…" at bounding box center [535, 202] width 480 height 26
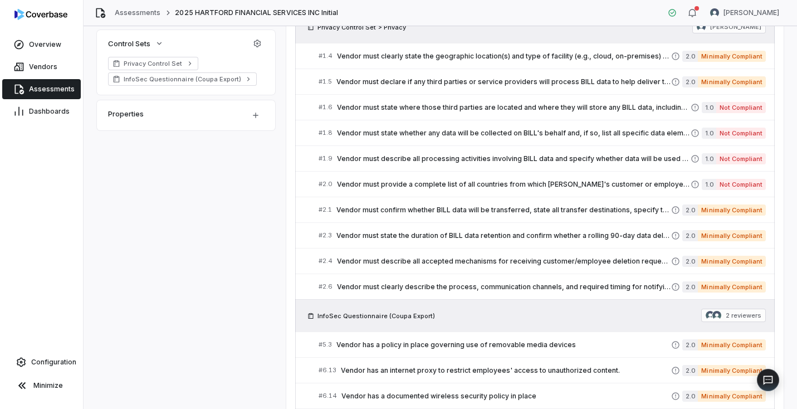
scroll to position [320, 0]
